Goal: Communication & Community: Answer question/provide support

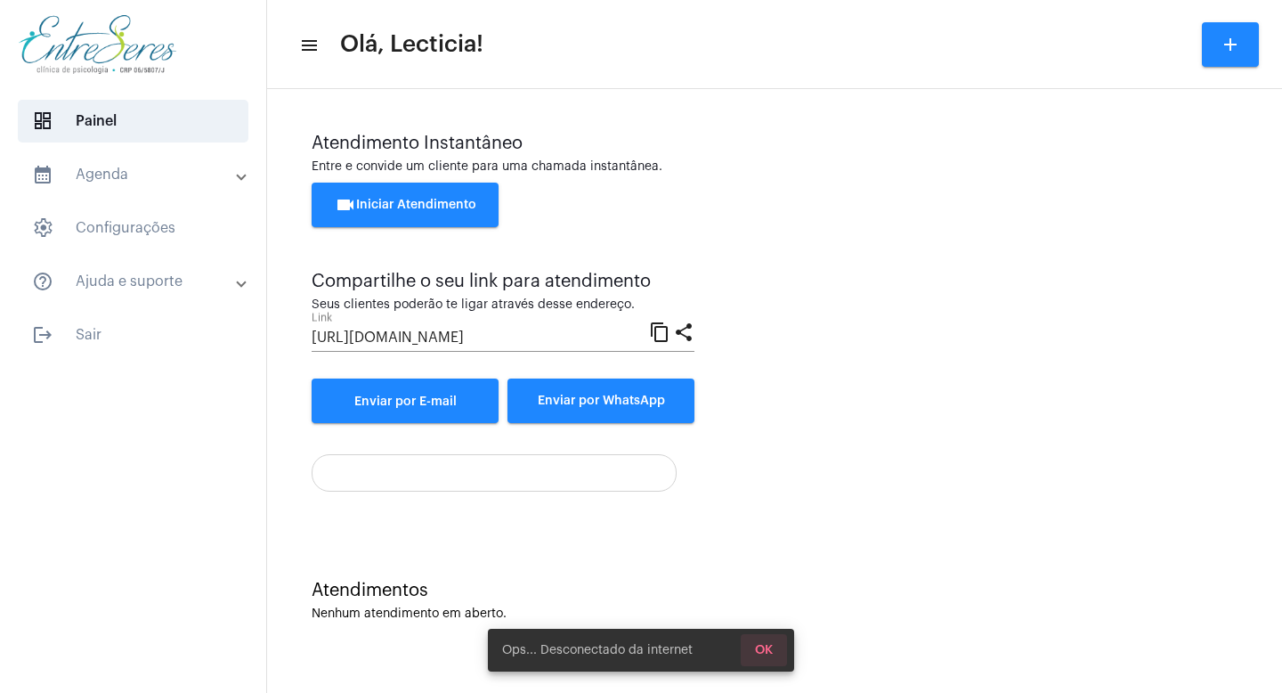
click at [762, 647] on span "OK" at bounding box center [764, 650] width 18 height 12
click at [948, 370] on div "Atendimento Instantâneo Entre e convide um cliente para uma chamada instantânea…" at bounding box center [775, 278] width 926 height 289
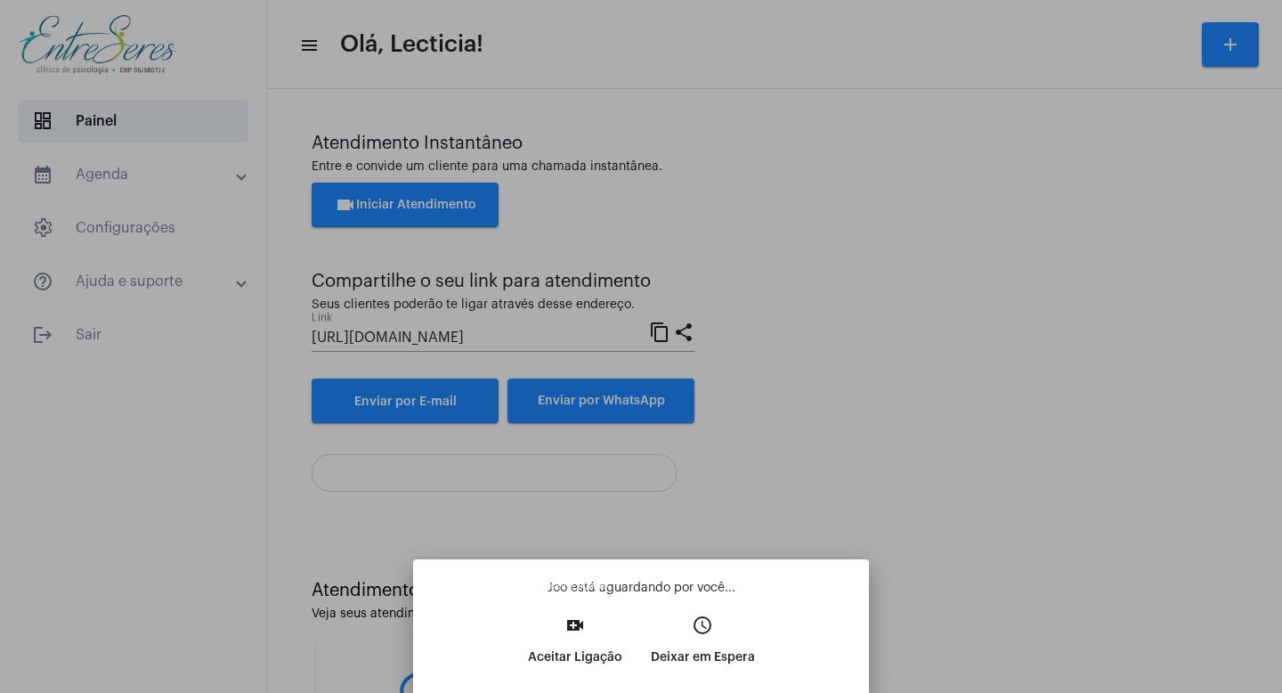
click at [567, 641] on p "Aceitar Ligação" at bounding box center [575, 657] width 94 height 32
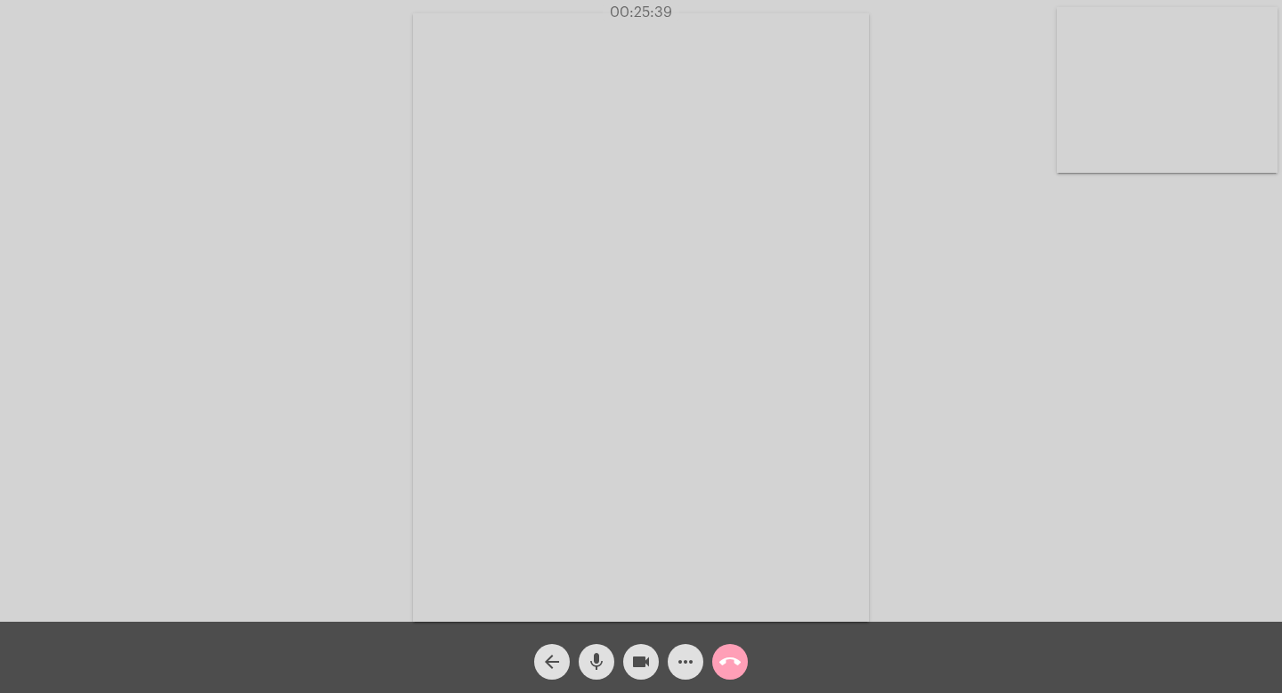
click at [723, 662] on mat-icon "call_end" at bounding box center [730, 661] width 21 height 21
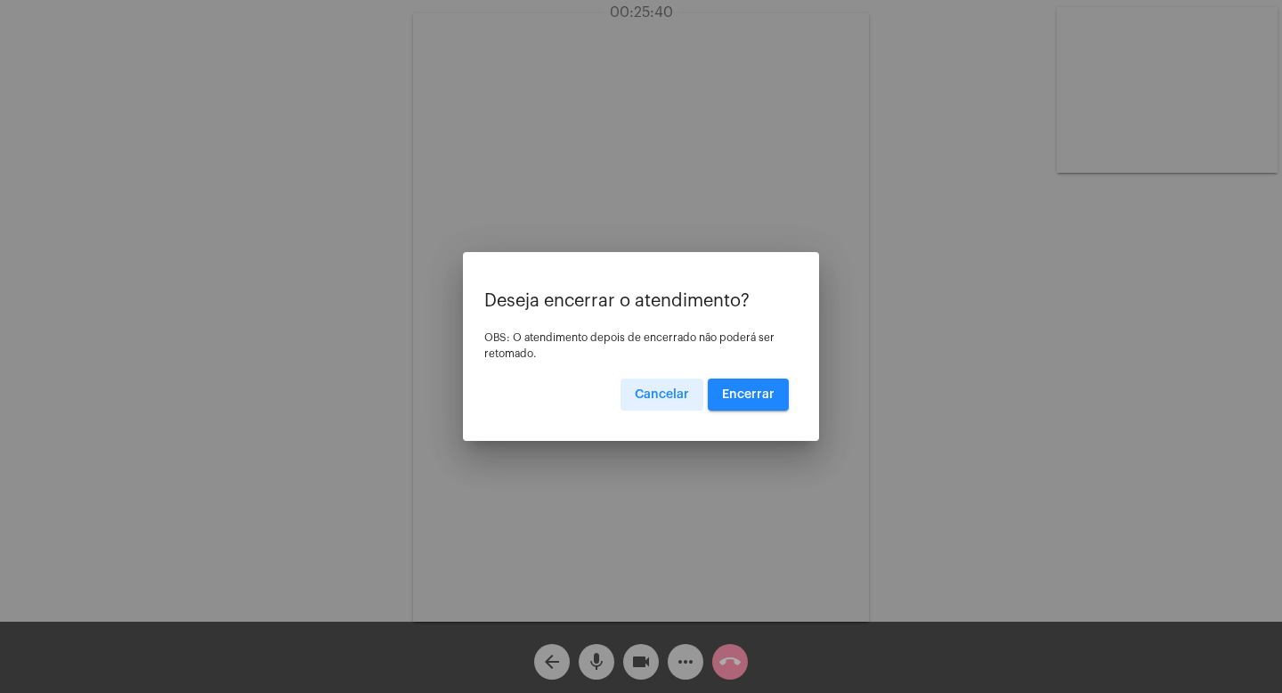
click at [740, 399] on span "Encerrar" at bounding box center [748, 394] width 53 height 12
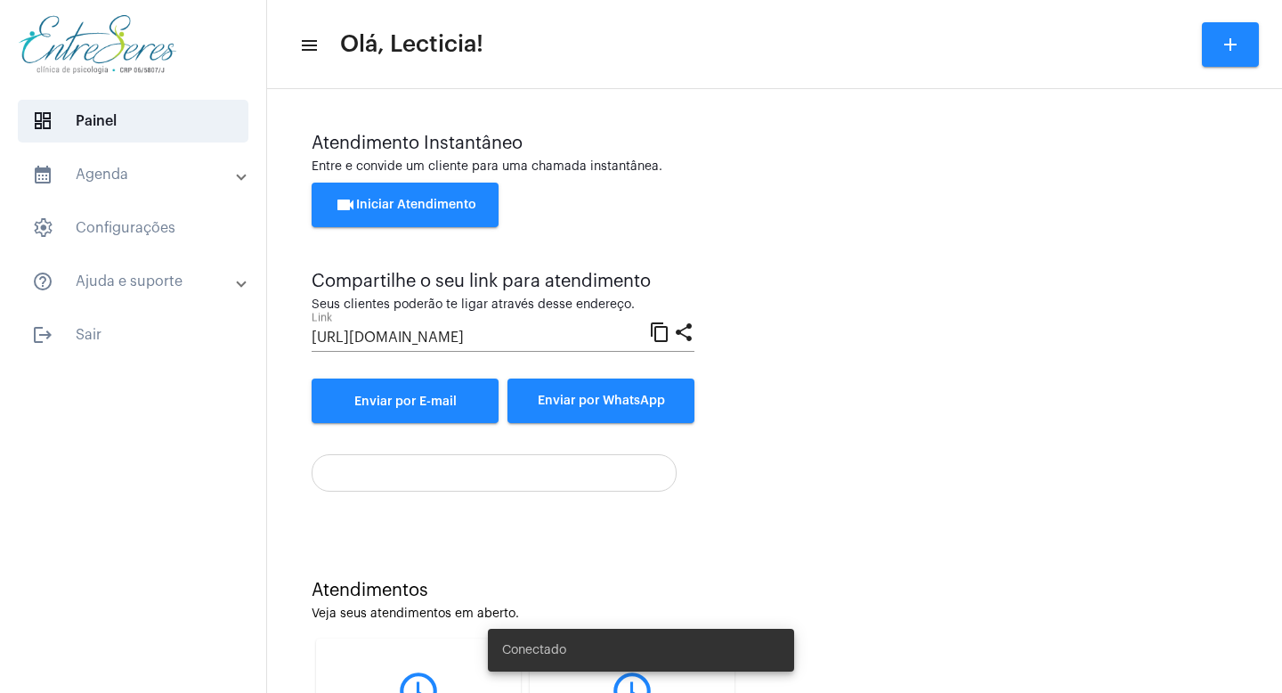
scroll to position [201, 0]
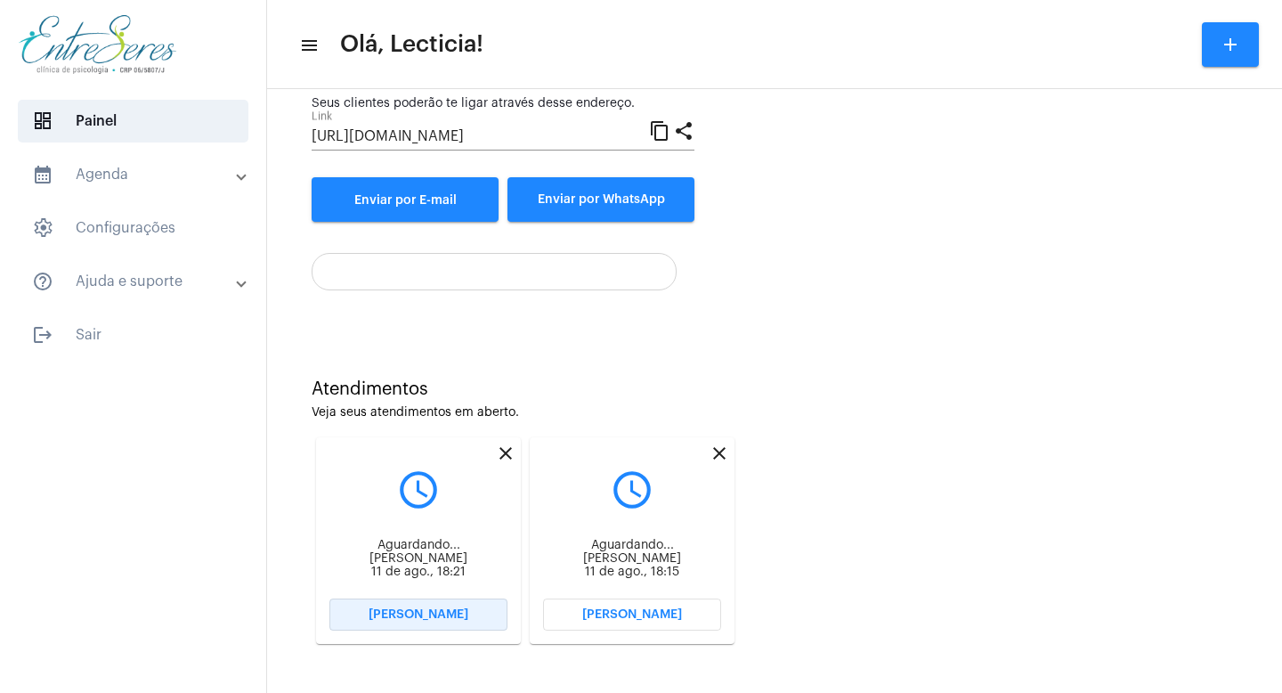
click at [430, 608] on span "[PERSON_NAME]" at bounding box center [419, 614] width 100 height 12
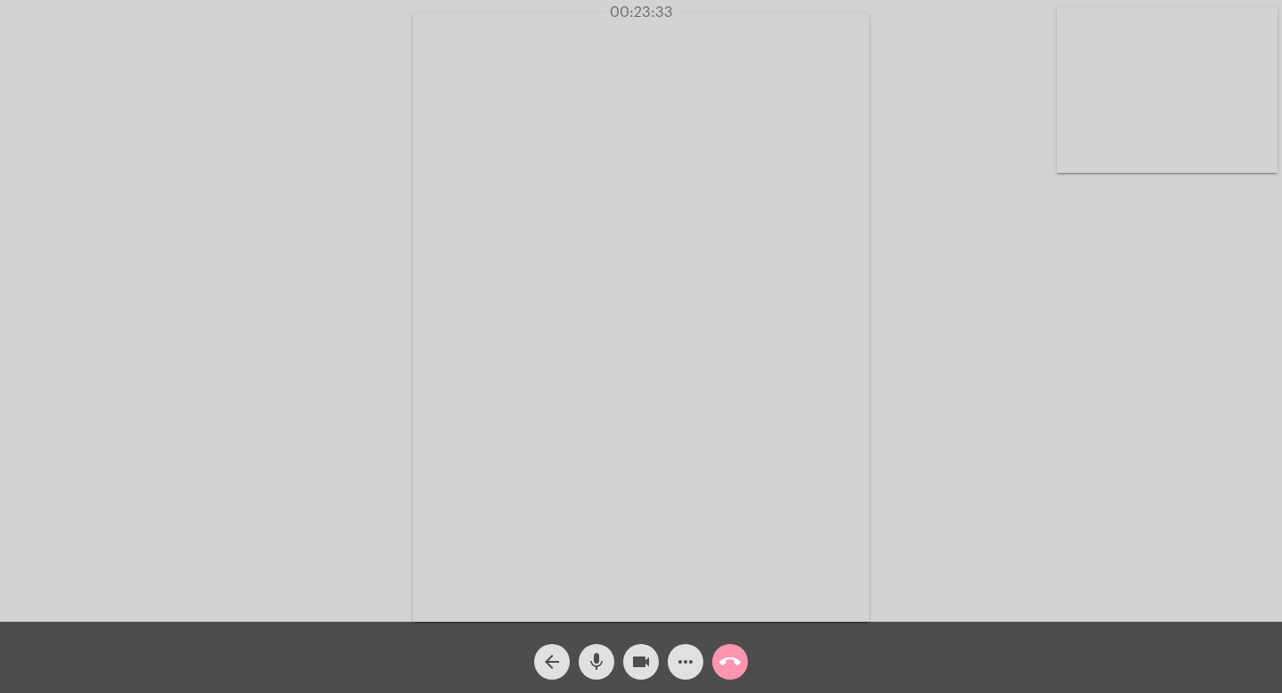
click at [1082, 65] on video at bounding box center [1167, 90] width 221 height 166
click at [208, 313] on video at bounding box center [198, 315] width 221 height 294
click at [728, 667] on mat-icon "call_end" at bounding box center [730, 661] width 21 height 21
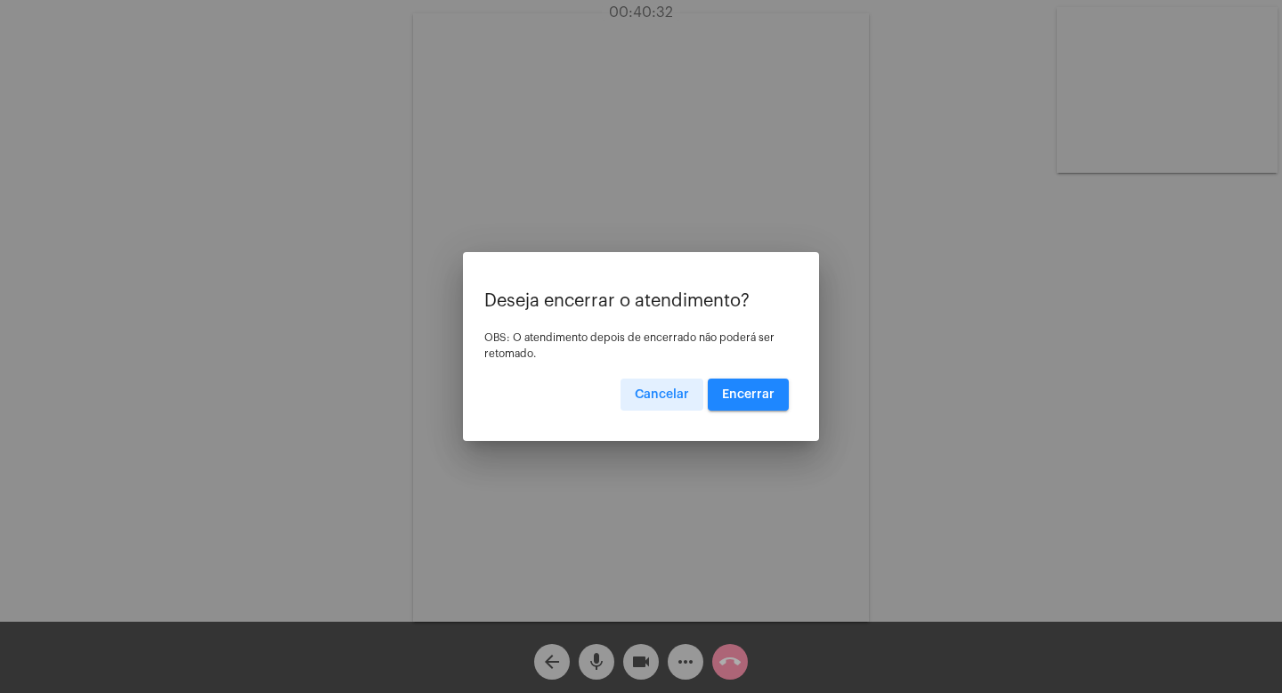
click at [737, 394] on span "Encerrar" at bounding box center [748, 394] width 53 height 12
